Goal: Use online tool/utility: Utilize a website feature to perform a specific function

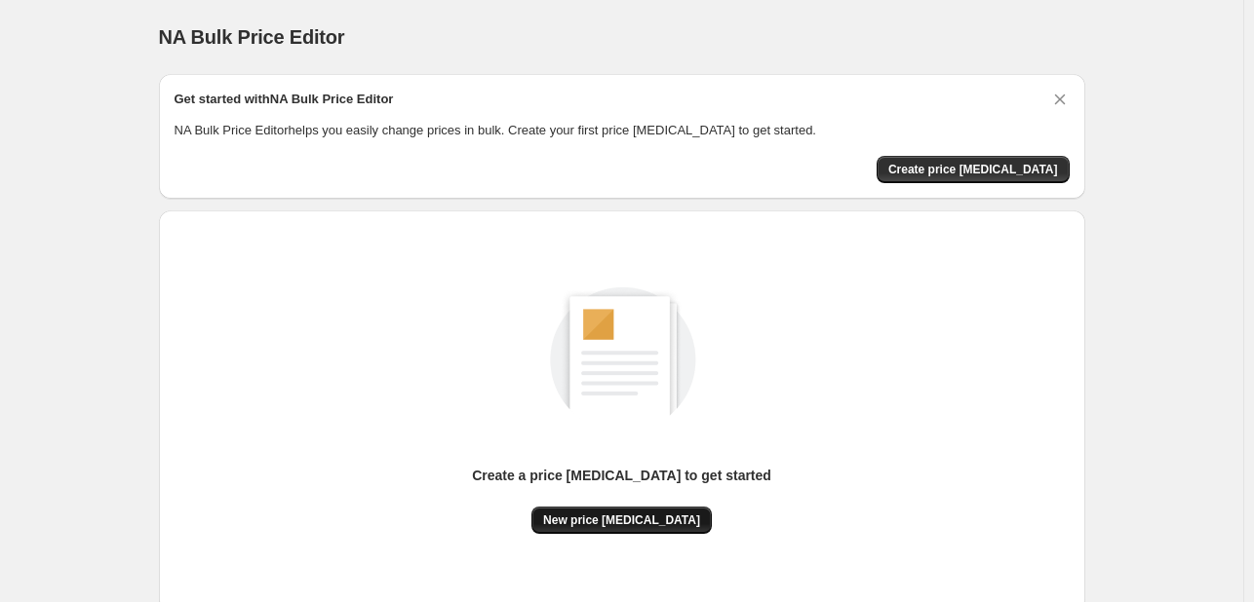
click at [594, 516] on span "New price [MEDICAL_DATA]" at bounding box center [621, 521] width 157 height 16
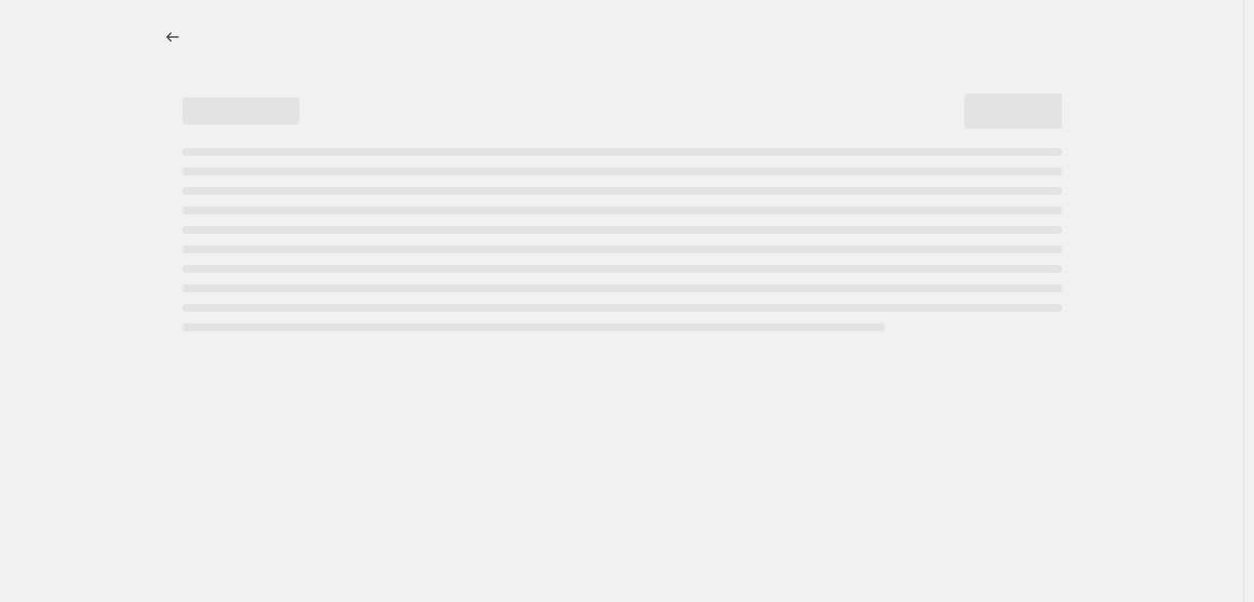
select select "percentage"
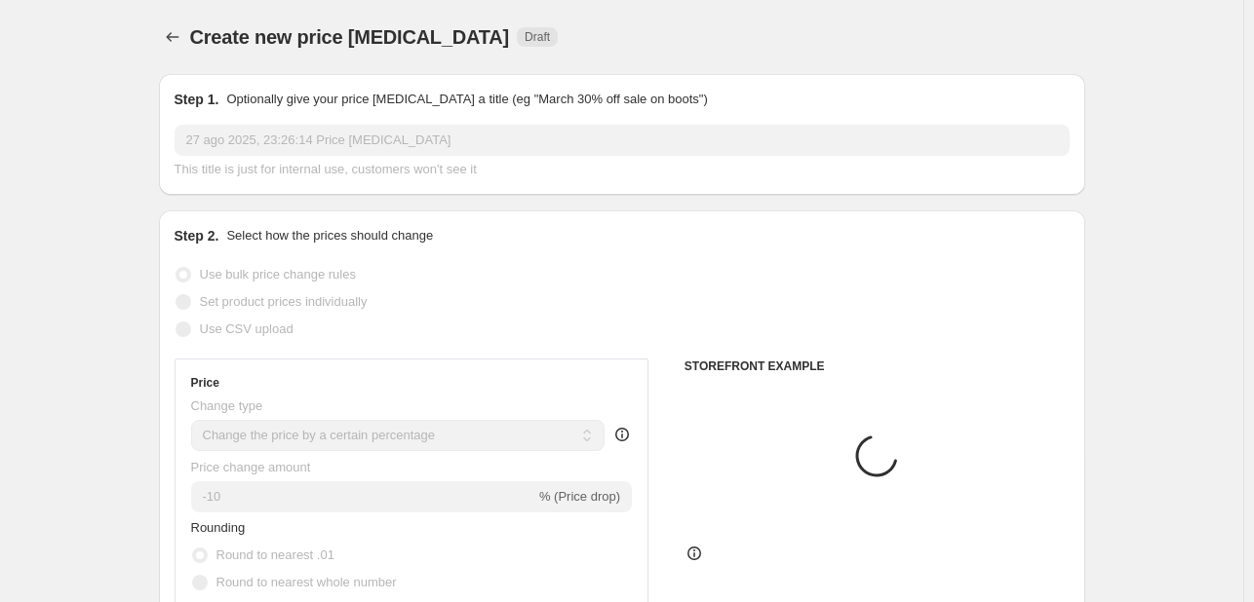
scroll to position [97, 0]
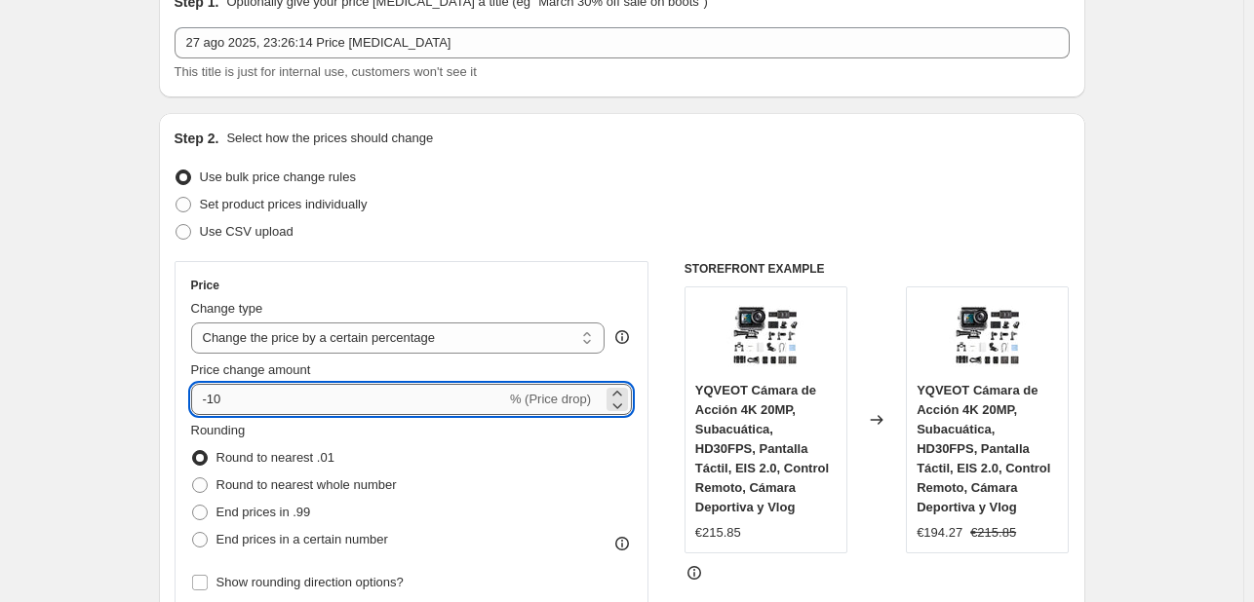
click at [355, 388] on input "-10" at bounding box center [348, 399] width 315 height 31
type input "-1"
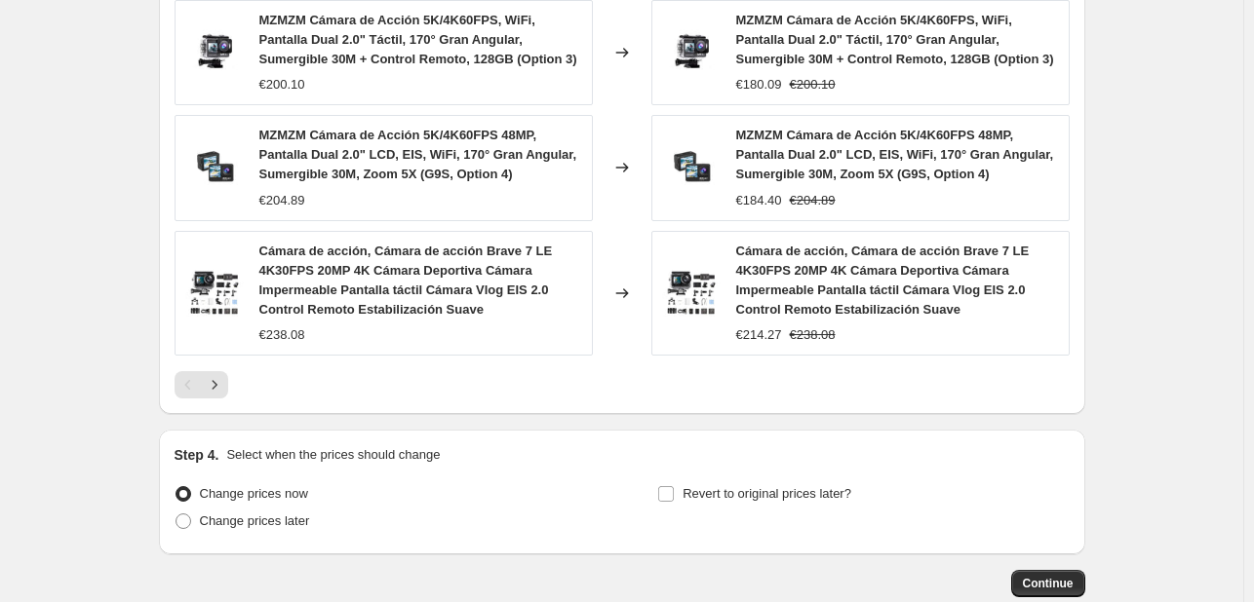
scroll to position [1493, 0]
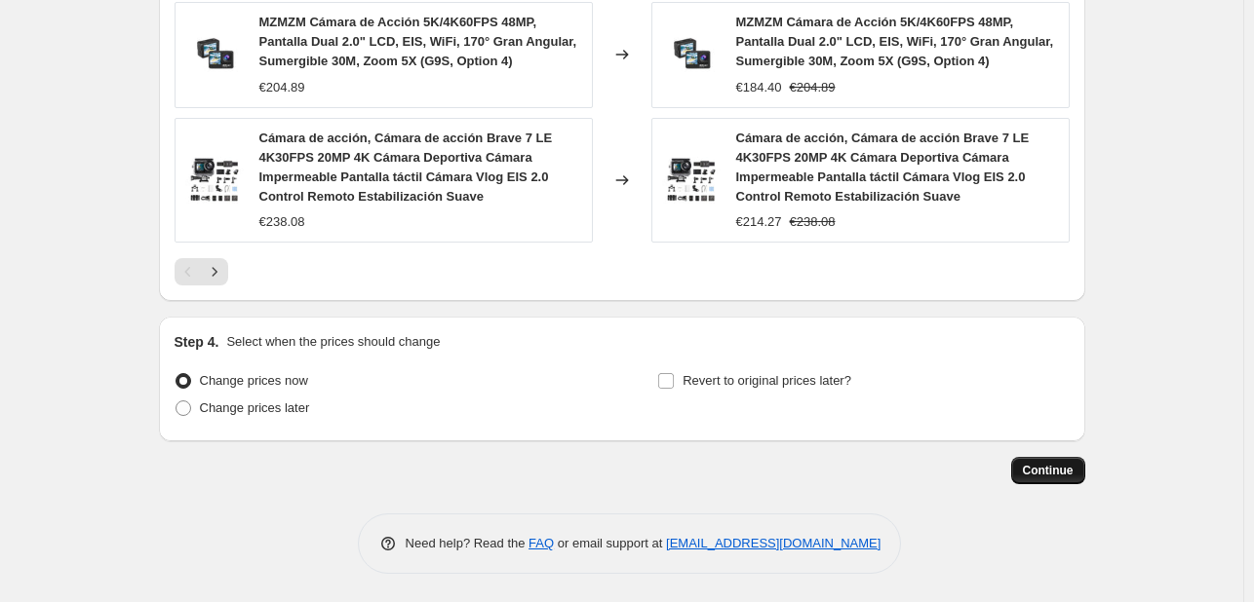
type input "-28"
click at [1033, 463] on span "Continue" at bounding box center [1048, 471] width 51 height 16
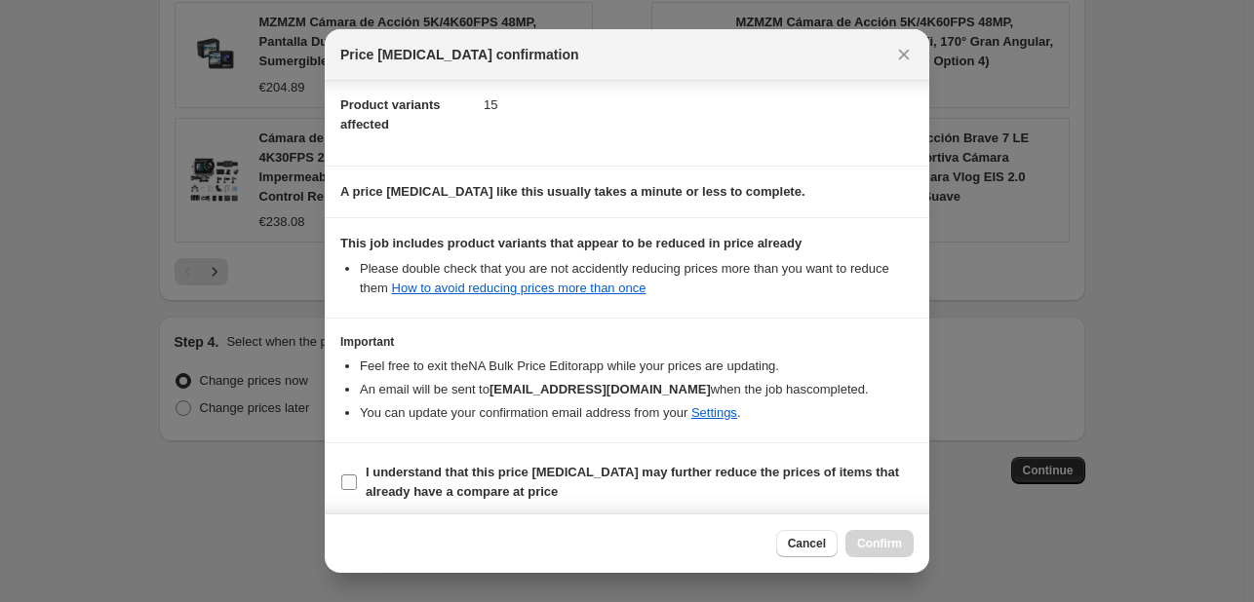
scroll to position [216, 0]
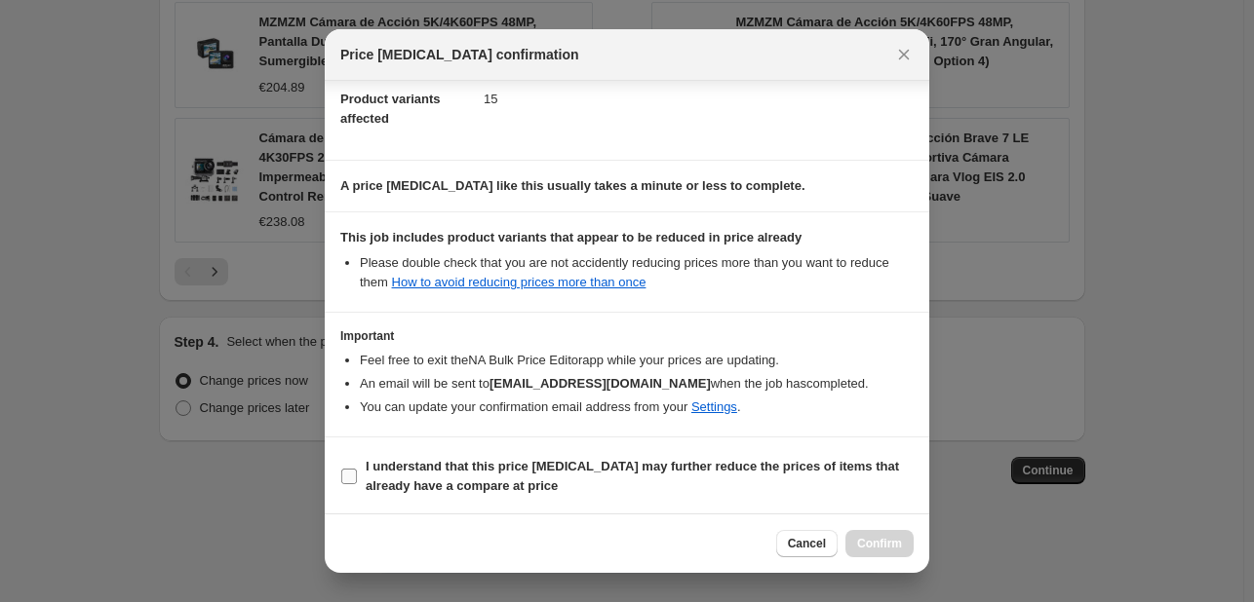
click at [346, 476] on input "I understand that this price [MEDICAL_DATA] may further reduce the prices of it…" at bounding box center [349, 477] width 16 height 16
checkbox input "true"
click at [877, 542] on span "Confirm" at bounding box center [879, 544] width 45 height 16
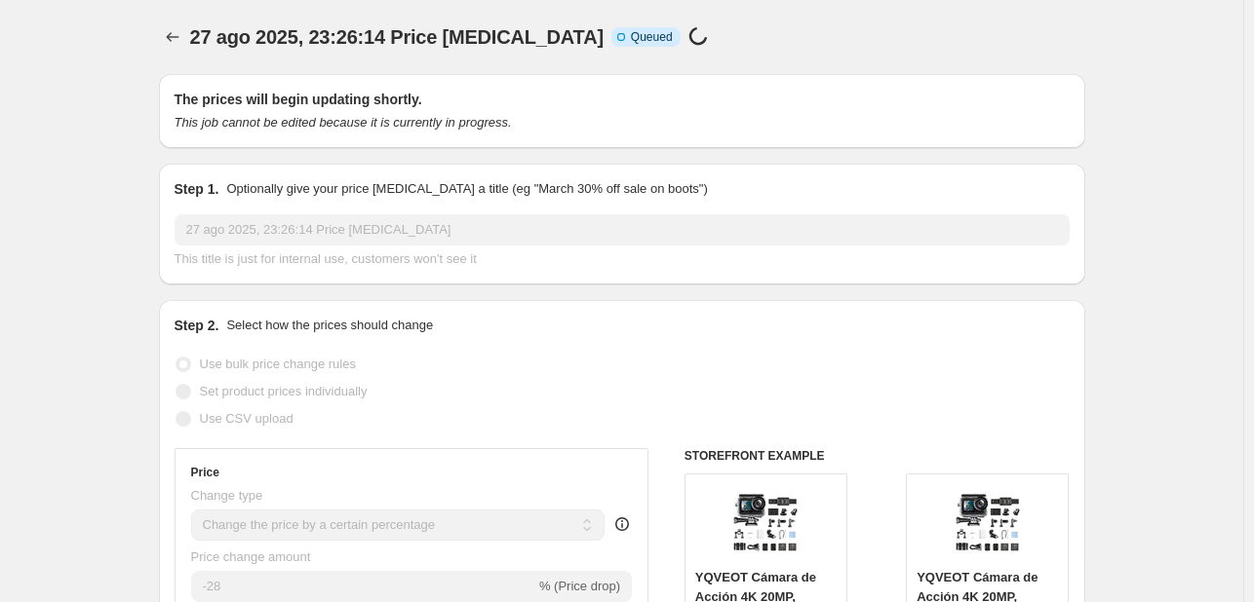
scroll to position [1493, 0]
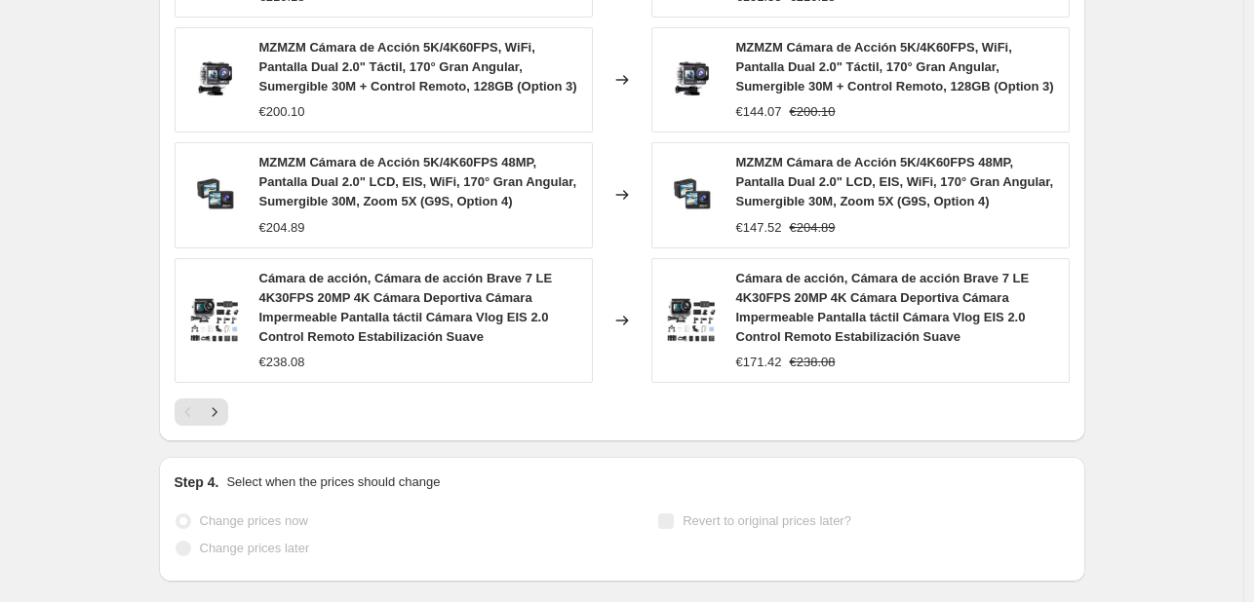
select select "percentage"
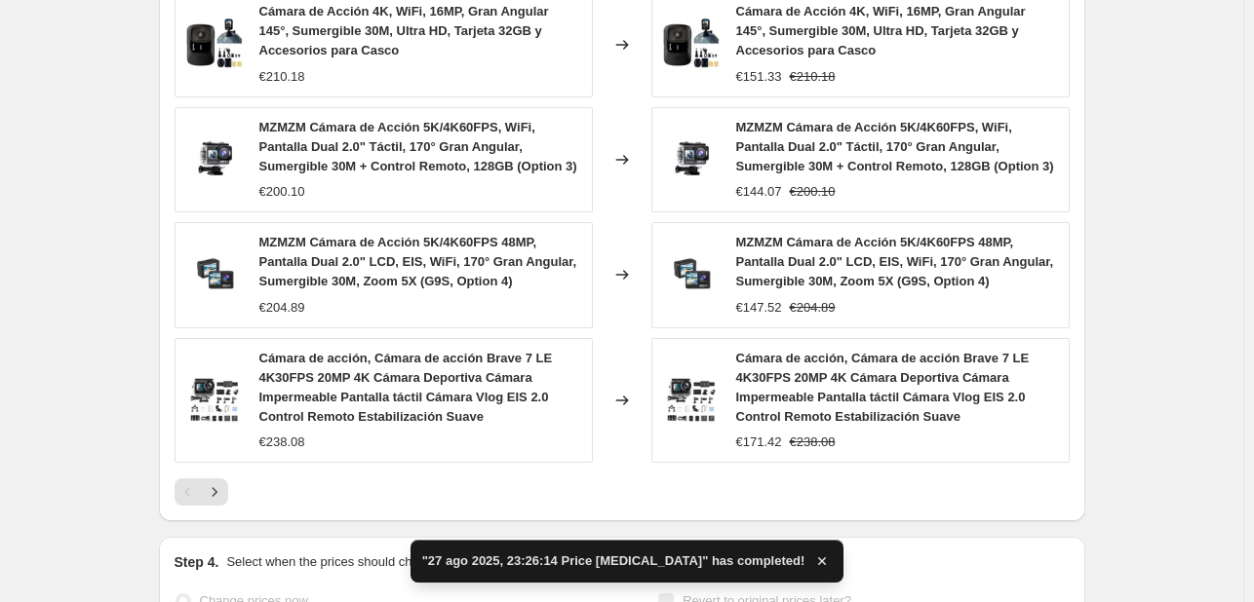
scroll to position [0, 0]
